Goal: Information Seeking & Learning: Learn about a topic

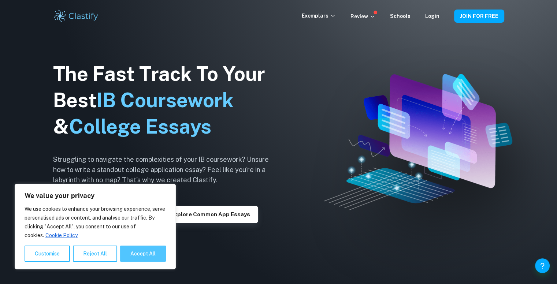
click at [129, 250] on button "Accept All" at bounding box center [143, 254] width 46 height 16
checkbox input "true"
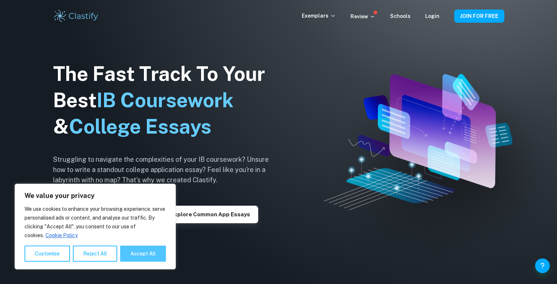
checkbox input "true"
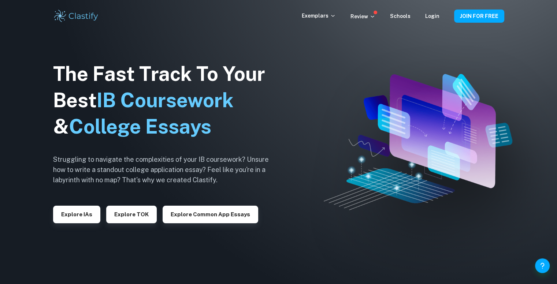
click at [92, 225] on div "The Fast Track To Your Best IB Coursework & College Essays Struggling to naviga…" at bounding box center [166, 142] width 227 height 251
click at [82, 217] on button "Explore IAs" at bounding box center [76, 215] width 47 height 18
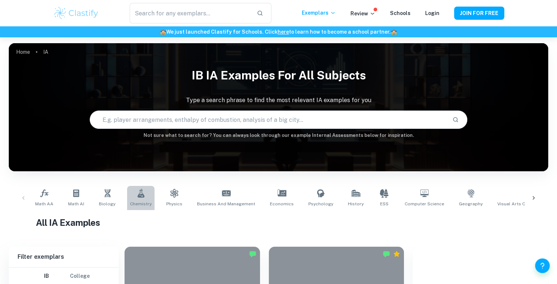
click at [135, 201] on span "Chemistry" at bounding box center [141, 204] width 22 height 7
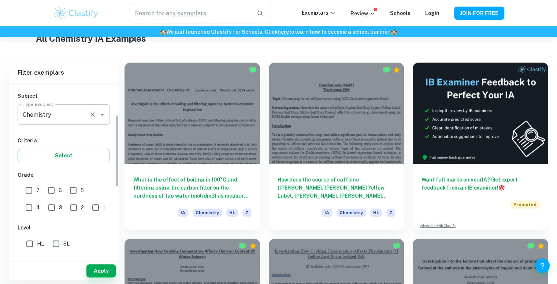
scroll to position [76, 0]
click at [27, 189] on input "7" at bounding box center [29, 190] width 15 height 15
checkbox input "true"
click at [25, 241] on input "HL" at bounding box center [29, 244] width 15 height 15
checkbox input "true"
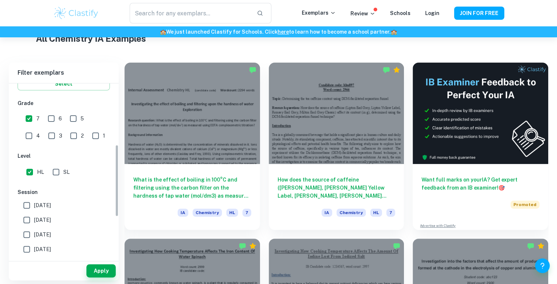
scroll to position [180, 0]
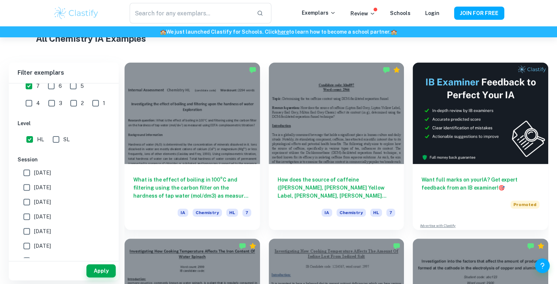
click at [30, 186] on input "[DATE]" at bounding box center [26, 187] width 15 height 15
click at [26, 185] on input "[DATE]" at bounding box center [26, 187] width 15 height 15
checkbox input "false"
click at [25, 171] on input "[DATE]" at bounding box center [26, 173] width 15 height 15
checkbox input "true"
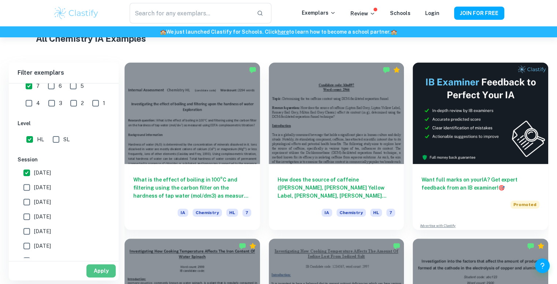
click at [91, 266] on button "Apply" at bounding box center [100, 270] width 29 height 13
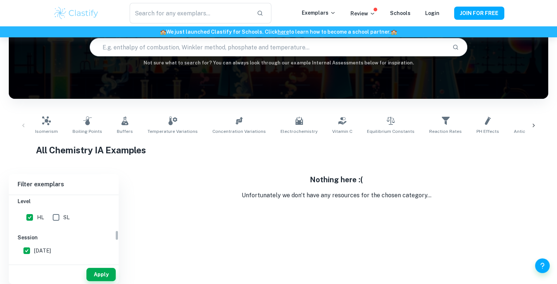
scroll to position [224, 0]
click at [22, 250] on input "[DATE]" at bounding box center [26, 255] width 15 height 15
checkbox input "true"
click at [26, 244] on input "[DATE]" at bounding box center [26, 240] width 15 height 15
checkbox input "false"
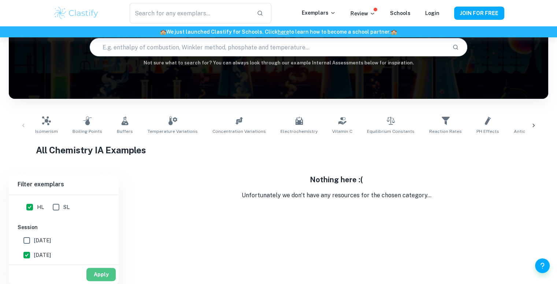
click at [94, 277] on button "Apply" at bounding box center [100, 274] width 29 height 13
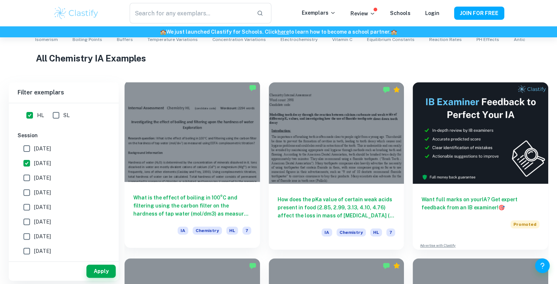
scroll to position [165, 0]
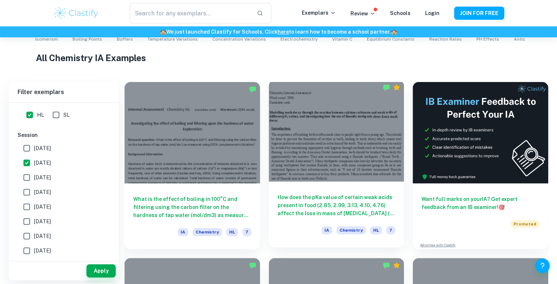
click at [323, 185] on div "How does the pKa value of certain weak acids present in food (2.85, 2.99, 3.13,…" at bounding box center [337, 215] width 136 height 66
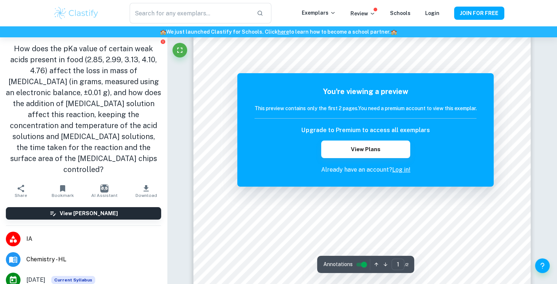
scroll to position [171, 0]
click at [146, 187] on button "Download" at bounding box center [146, 191] width 42 height 21
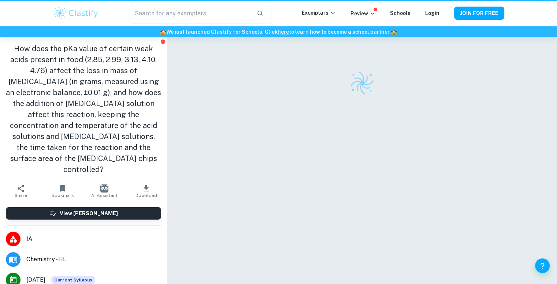
scroll to position [37, 0]
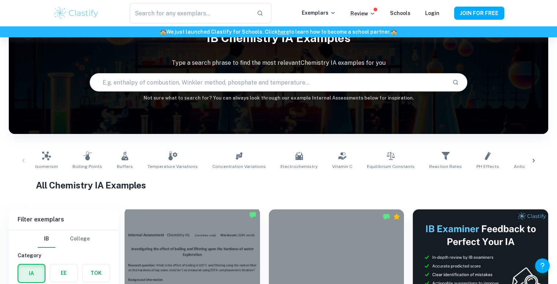
scroll to position [165, 0]
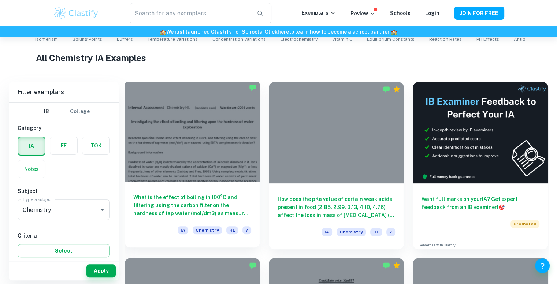
click at [239, 148] on div at bounding box center [193, 130] width 136 height 101
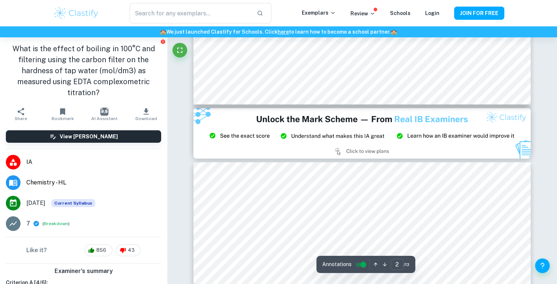
scroll to position [1153, 0]
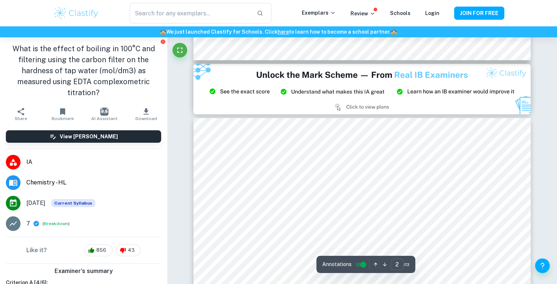
type input "3"
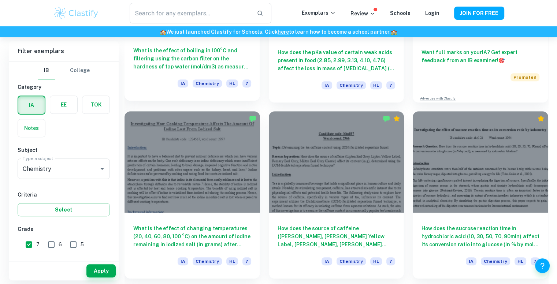
scroll to position [312, 0]
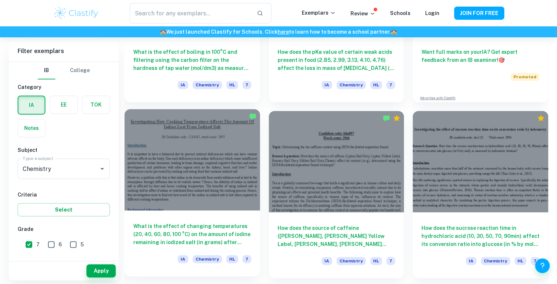
click at [217, 178] on div at bounding box center [193, 159] width 136 height 101
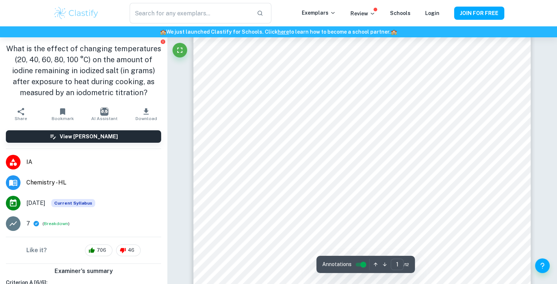
scroll to position [38, 0]
